Goal: Information Seeking & Learning: Learn about a topic

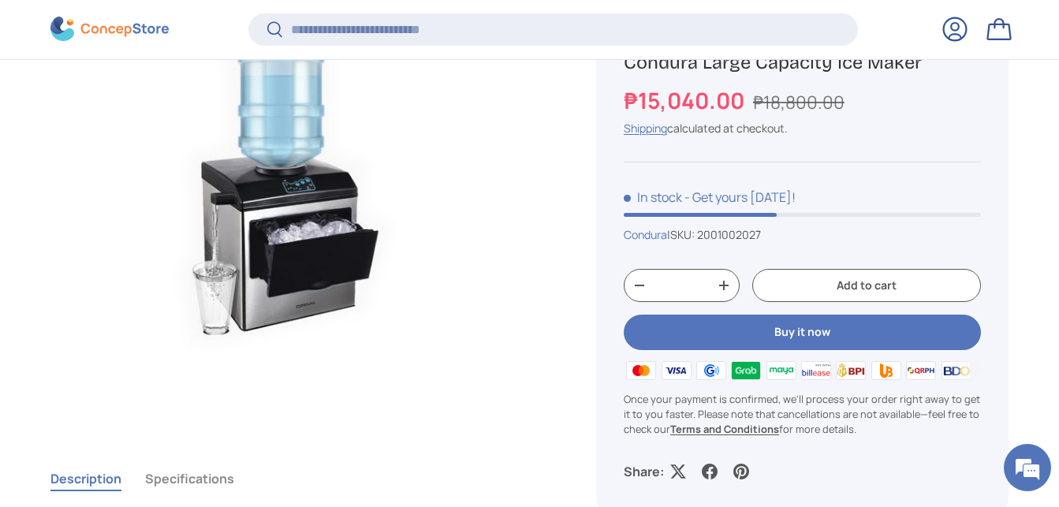
scroll to position [720, 0]
drag, startPoint x: 1034, startPoint y: 274, endPoint x: 1004, endPoint y: 307, distance: 44.1
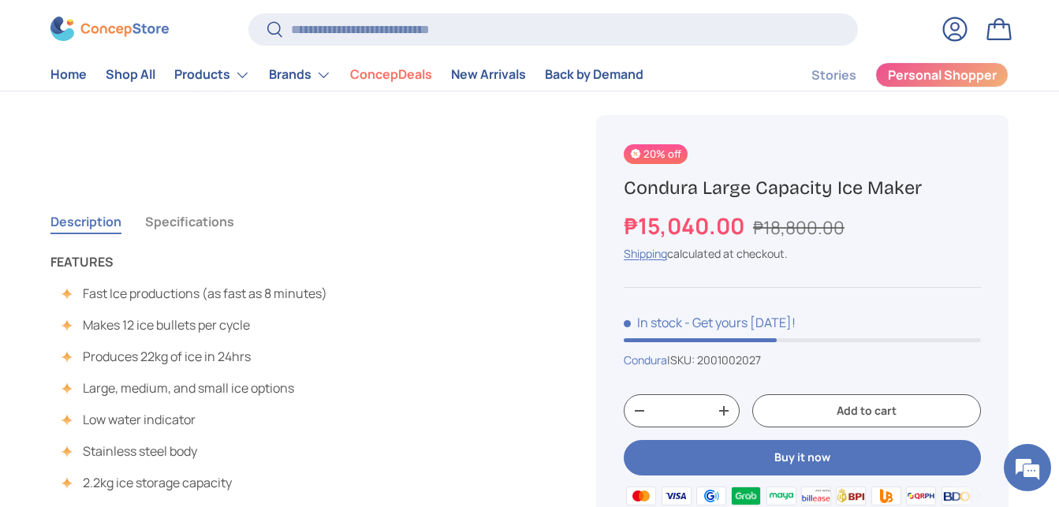
scroll to position [965, 0]
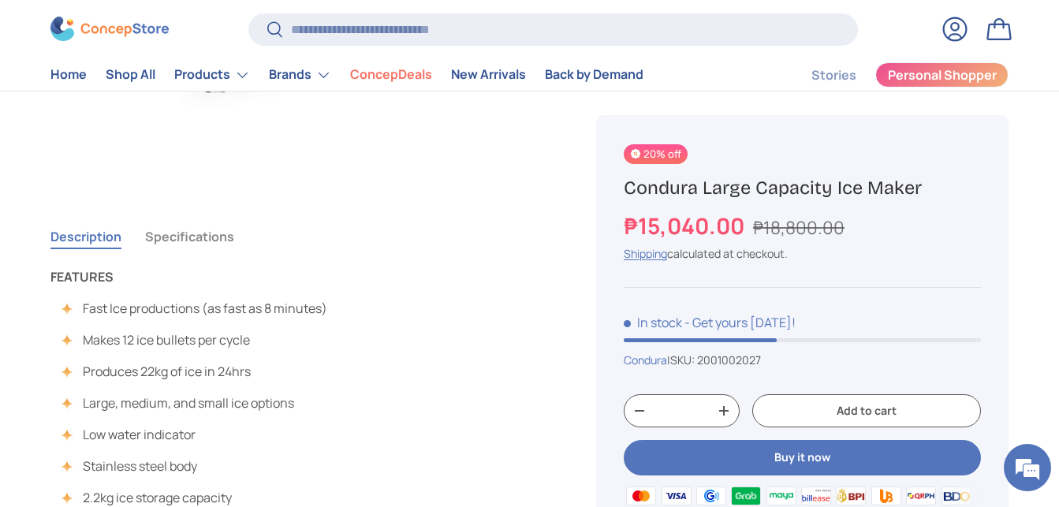
click at [198, 240] on button "Specifications" at bounding box center [189, 236] width 89 height 36
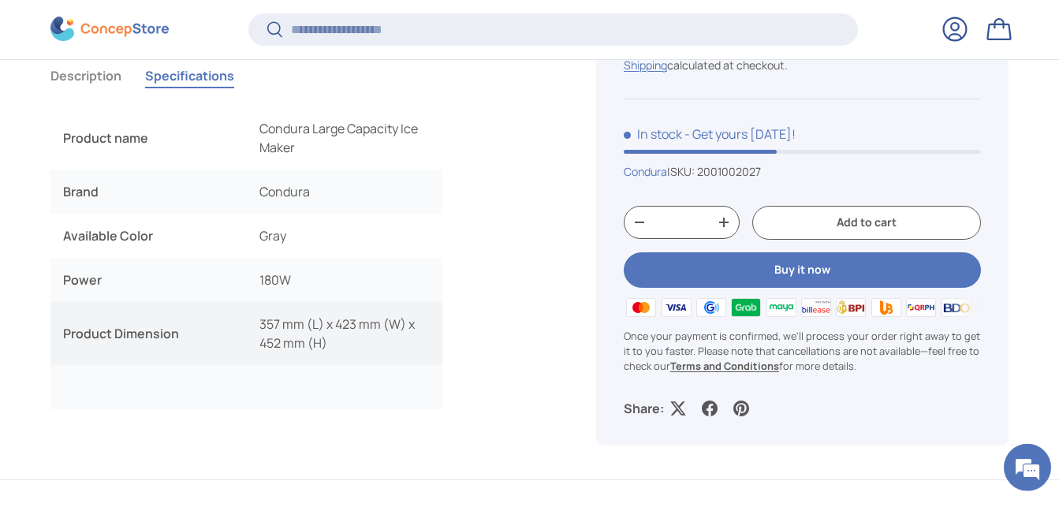
scroll to position [1202, 0]
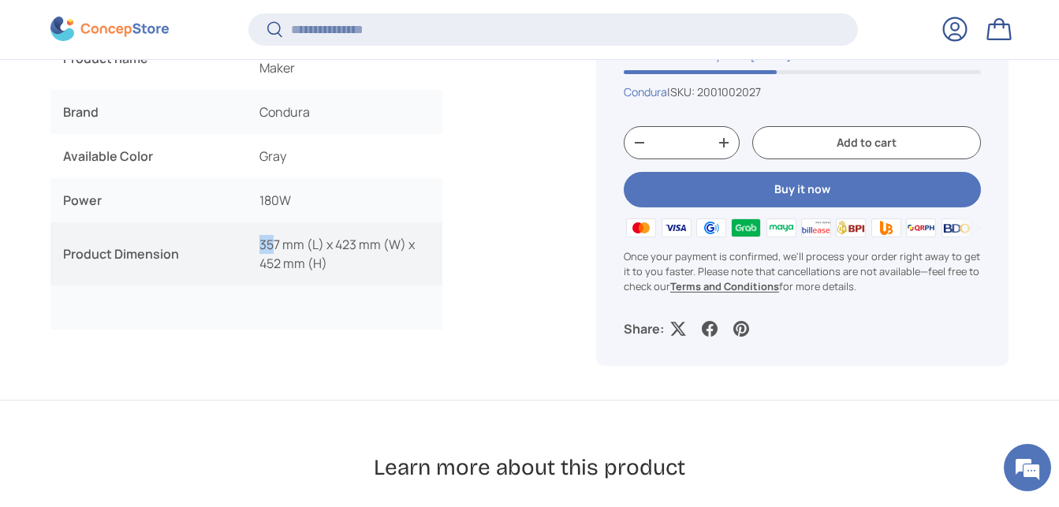
drag, startPoint x: 259, startPoint y: 240, endPoint x: 273, endPoint y: 244, distance: 13.8
click at [273, 244] on td "357 mm (L) x 423 mm (W) x 452 mm (H)" at bounding box center [345, 253] width 196 height 63
click at [378, 265] on td "357 mm (L) x 423 mm (W) x 452 mm (H)" at bounding box center [345, 253] width 196 height 63
drag, startPoint x: 333, startPoint y: 246, endPoint x: 357, endPoint y: 248, distance: 24.5
click at [357, 248] on td "357 mm (L) x 423 mm (W) x 452 mm (H)" at bounding box center [345, 253] width 196 height 63
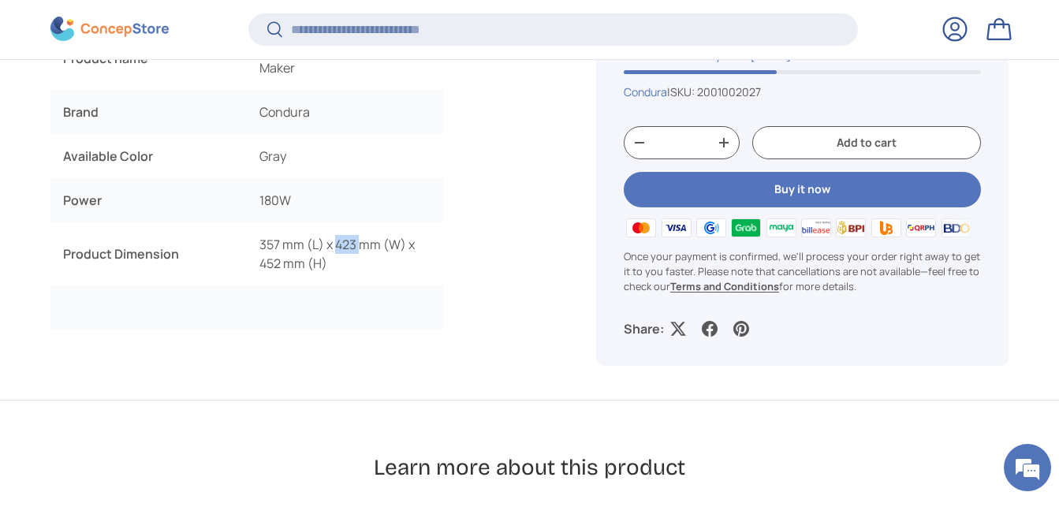
copy td "423"
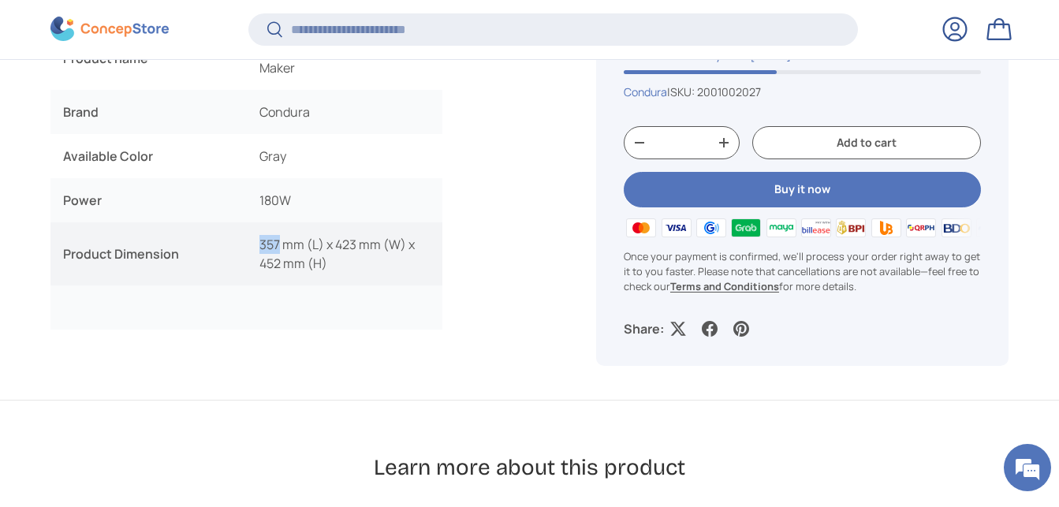
drag, startPoint x: 280, startPoint y: 244, endPoint x: 252, endPoint y: 244, distance: 28.4
click at [252, 244] on td "357 mm (L) x 423 mm (W) x 452 mm (H)" at bounding box center [345, 253] width 196 height 63
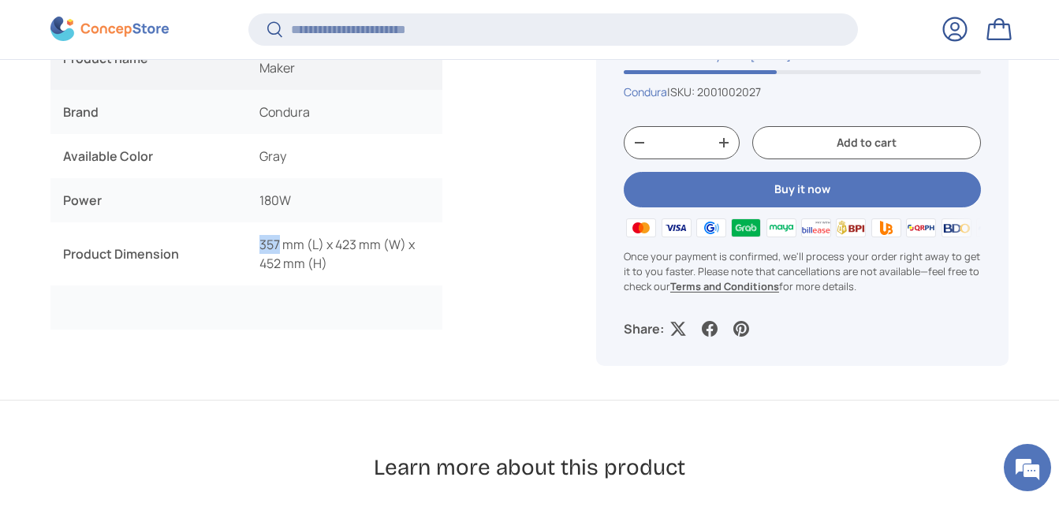
copy td "357"
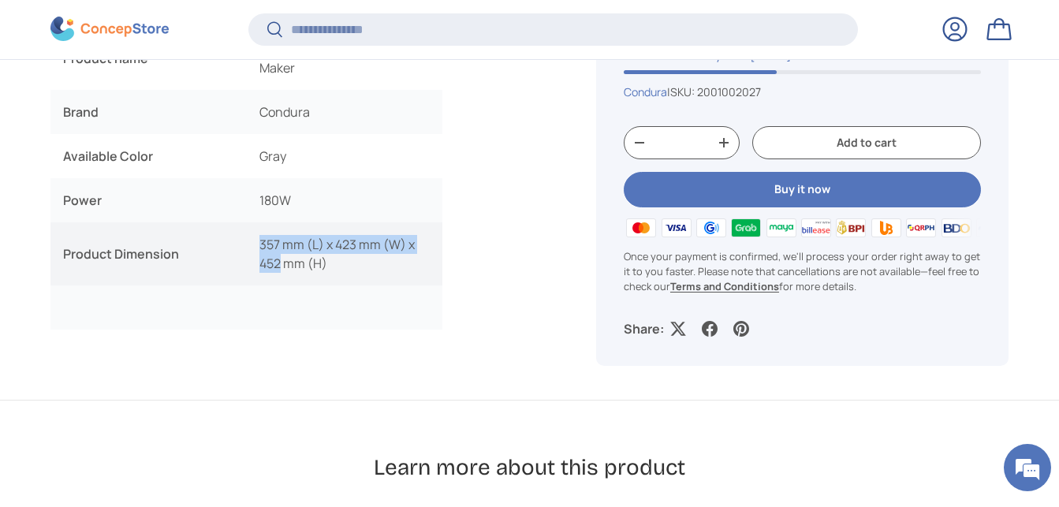
drag, startPoint x: 278, startPoint y: 263, endPoint x: 244, endPoint y: 264, distance: 33.9
click at [244, 264] on tr "Product Dimension 357 mm (L) x 423 mm (W) x 452 mm (H)" at bounding box center [246, 253] width 392 height 63
click at [263, 263] on td "357 mm (L) x 423 mm (W) x 452 mm (H)" at bounding box center [345, 253] width 196 height 63
drag, startPoint x: 279, startPoint y: 263, endPoint x: 250, endPoint y: 264, distance: 29.2
click at [250, 264] on td "357 mm (L) x 423 mm (W) x 452 mm (H)" at bounding box center [345, 253] width 196 height 63
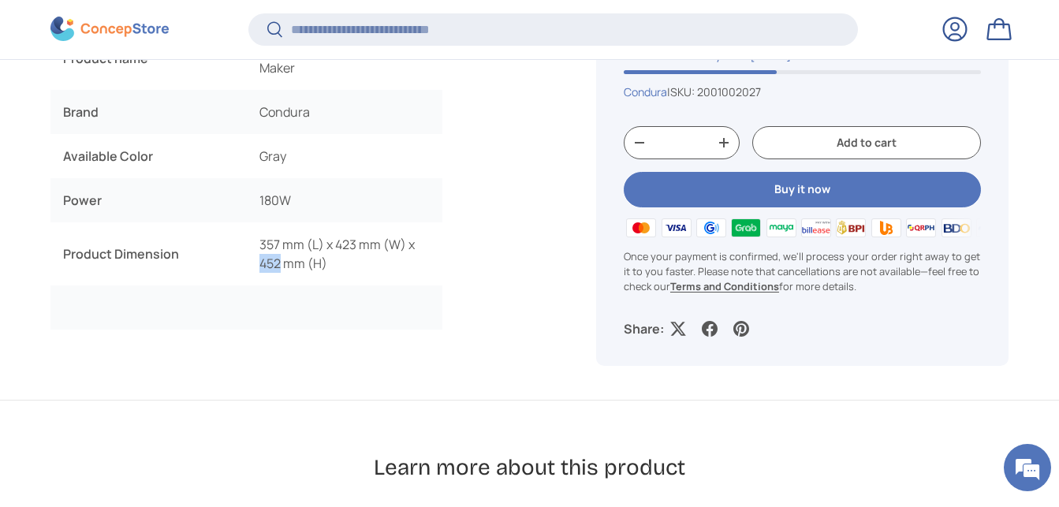
copy td "452"
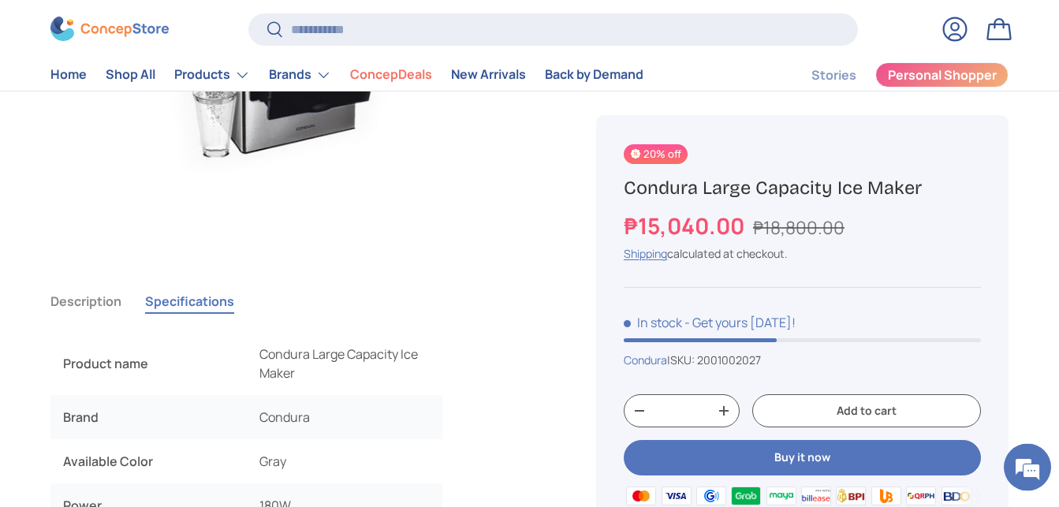
scroll to position [804, 0]
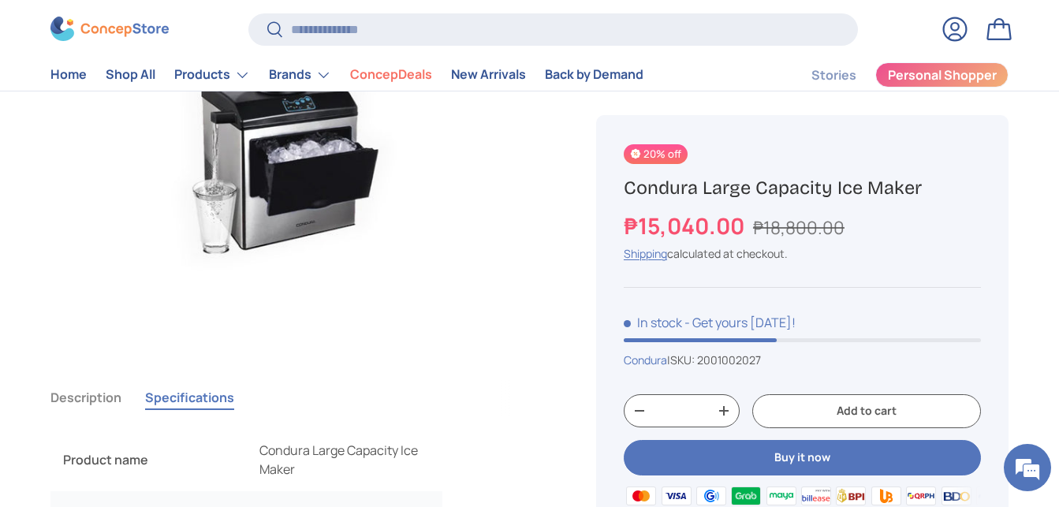
click at [102, 397] on button "Description" at bounding box center [85, 397] width 71 height 36
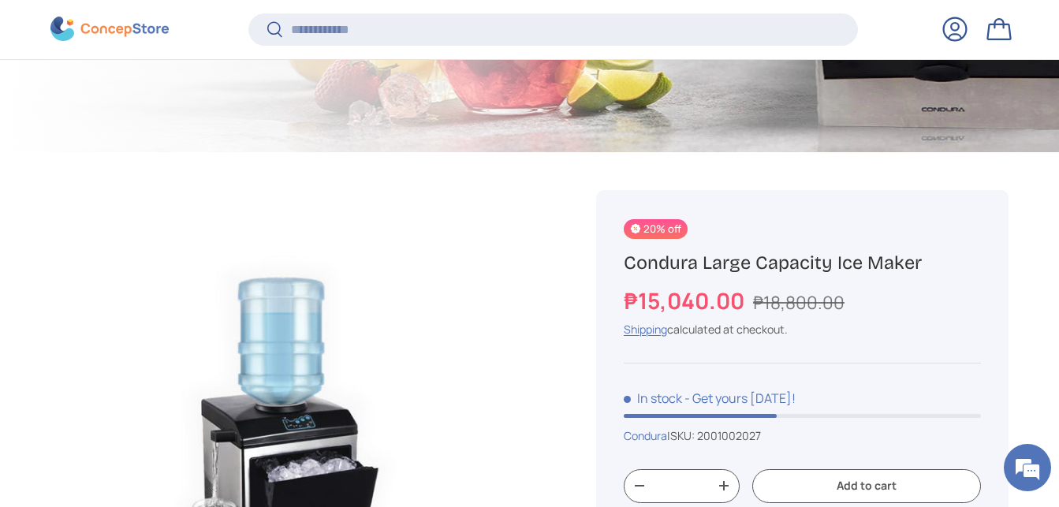
scroll to position [800, 0]
